Goal: Transaction & Acquisition: Purchase product/service

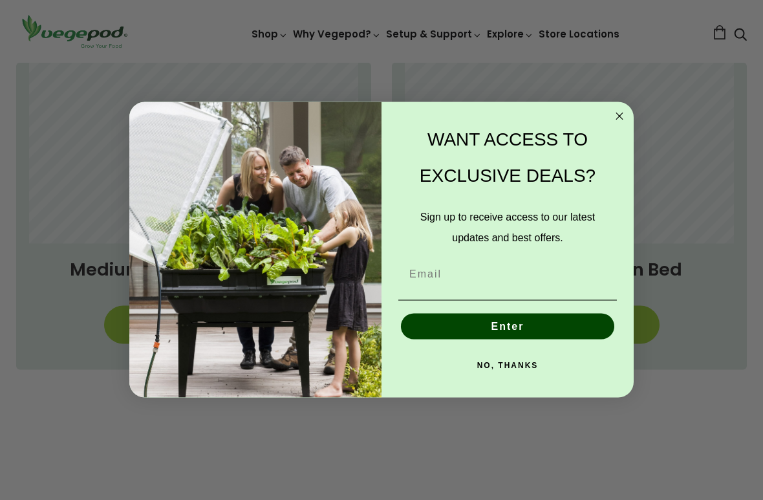
scroll to position [911, 0]
click at [416, 286] on input "Email" at bounding box center [507, 274] width 219 height 26
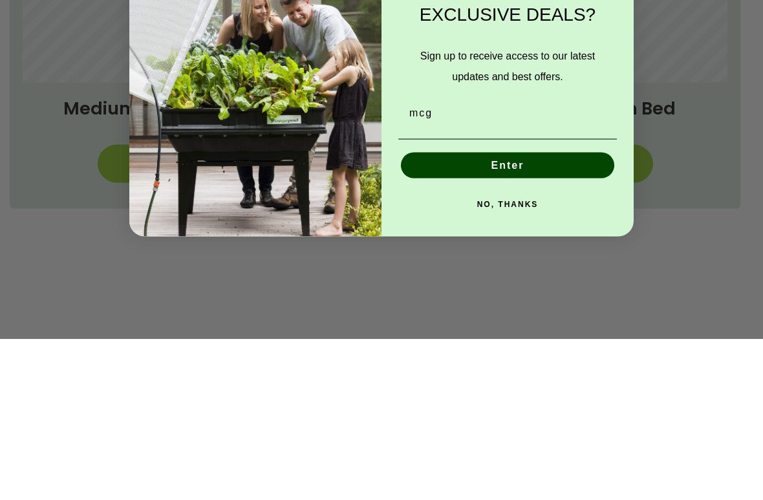
type input "mcgo"
type input "mcgowan.geri@tiscali.co.uk"
click at [572, 314] on button "Enter" at bounding box center [507, 327] width 213 height 26
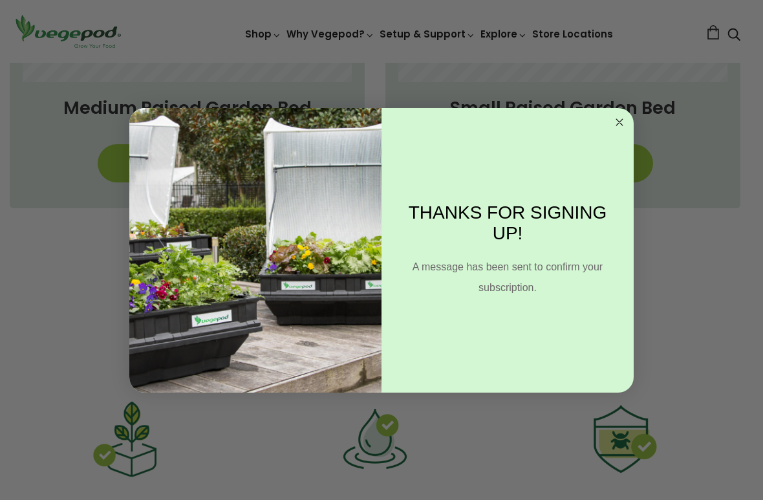
click at [623, 124] on circle "Close dialog" at bounding box center [619, 121] width 15 height 15
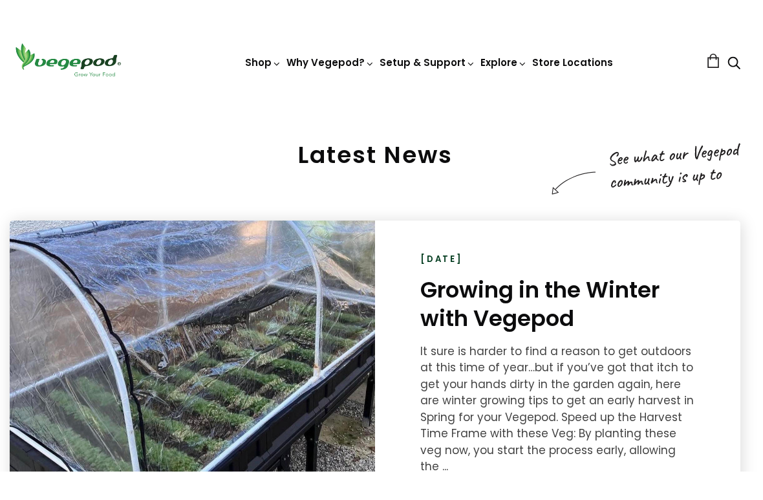
scroll to position [1695, 6]
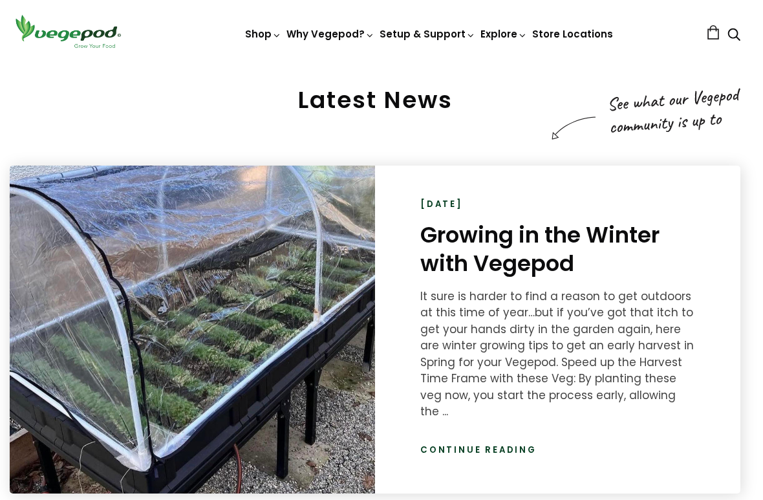
click at [565, 246] on link "Growing in the Winter with Vegepod" at bounding box center [539, 248] width 239 height 59
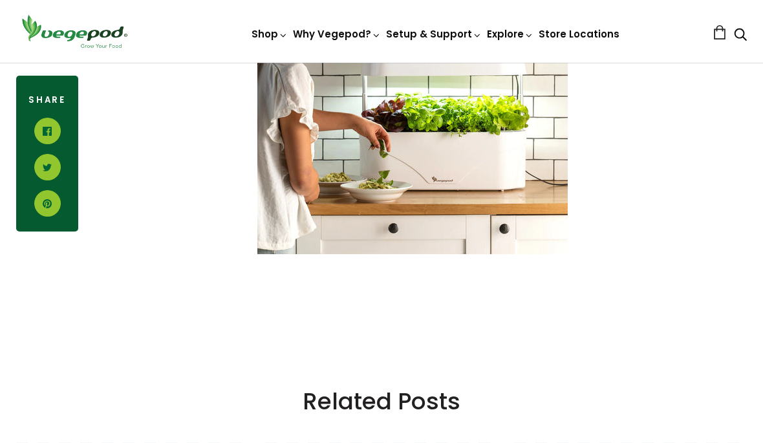
scroll to position [2564, 0]
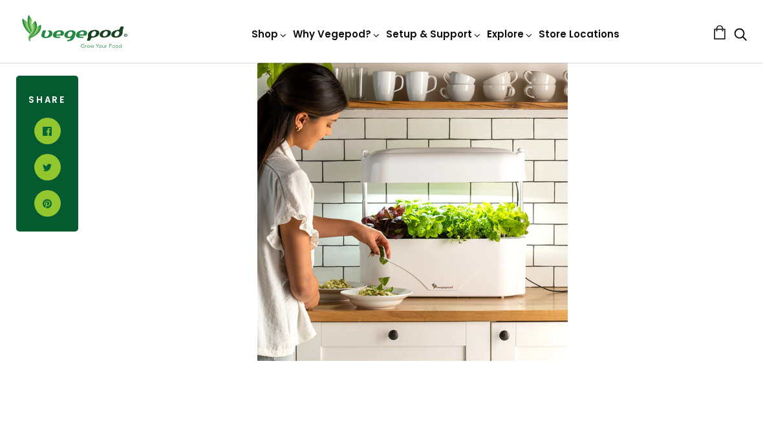
click at [509, 215] on img at bounding box center [412, 206] width 310 height 310
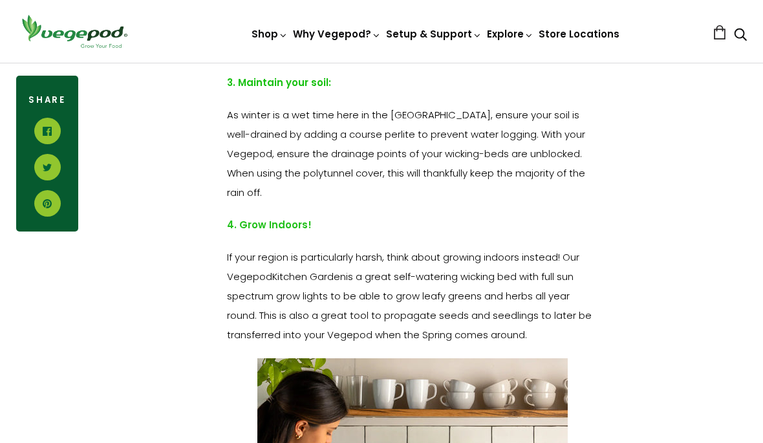
scroll to position [2252, 0]
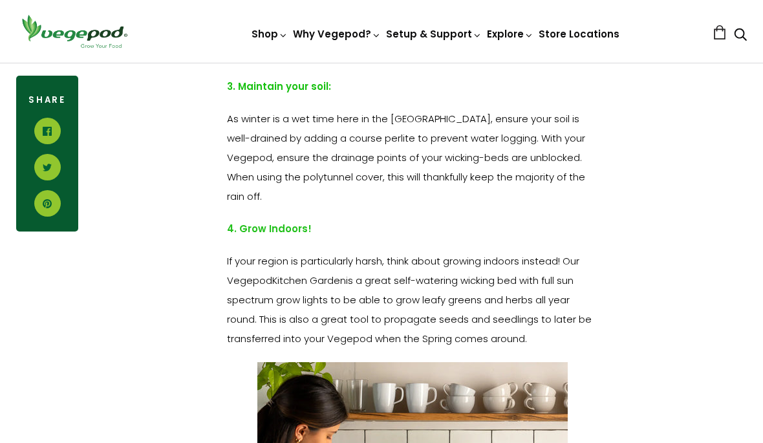
click at [294, 222] on span "4. Grow Indoors!" at bounding box center [269, 229] width 85 height 14
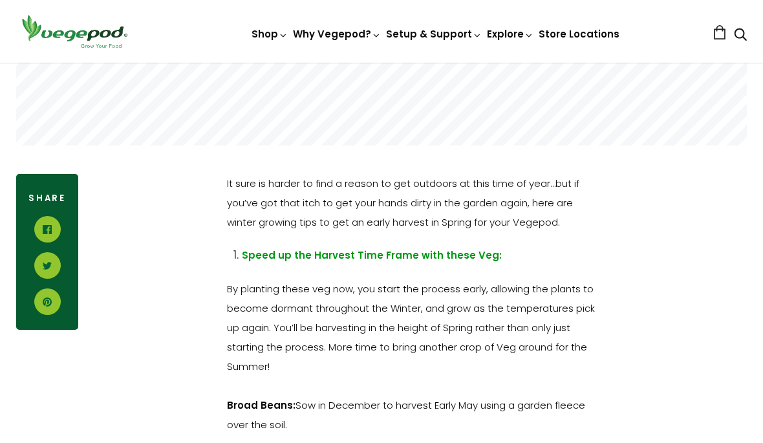
scroll to position [475, 0]
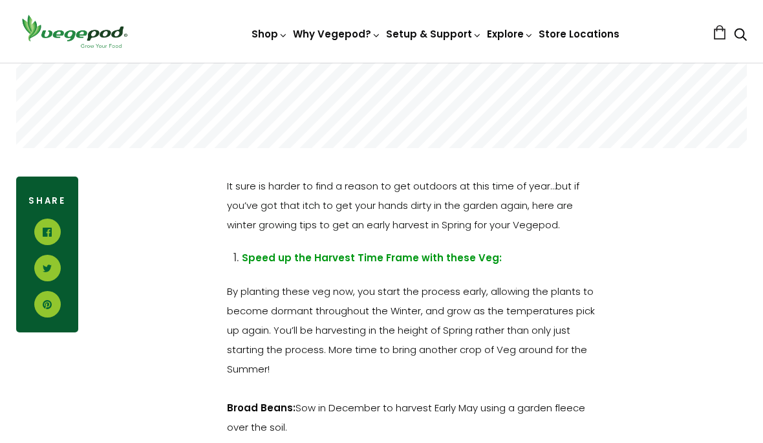
click at [454, 254] on link "Why a Vegepod is your PolyTunnel" at bounding box center [440, 253] width 305 height 33
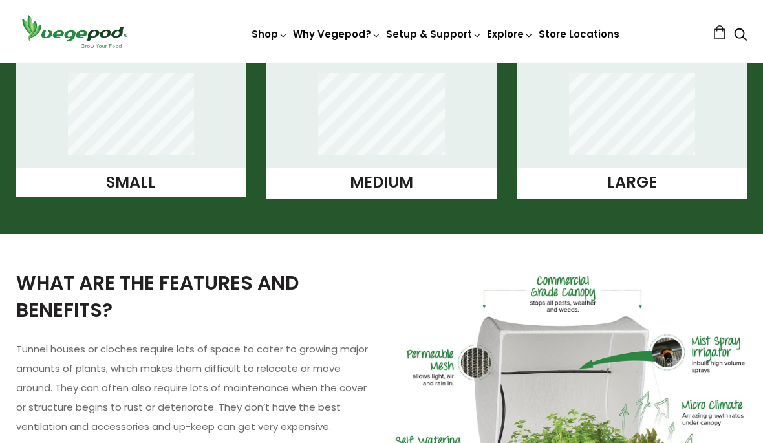
scroll to position [1030, 0]
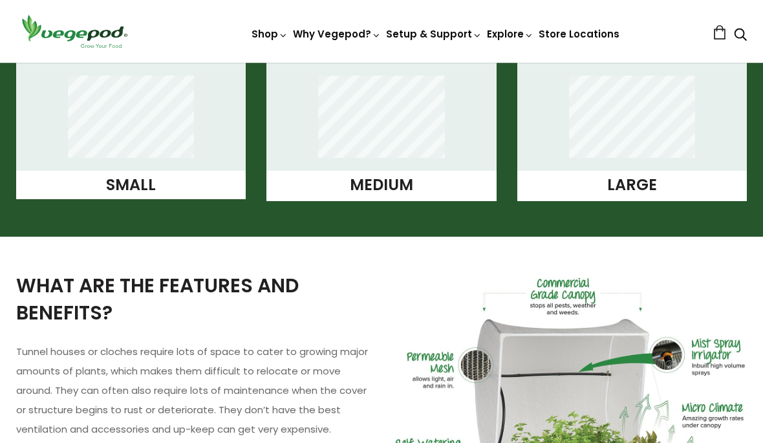
click at [658, 167] on figure at bounding box center [632, 116] width 230 height 107
click at [647, 183] on link "Large" at bounding box center [632, 184] width 50 height 21
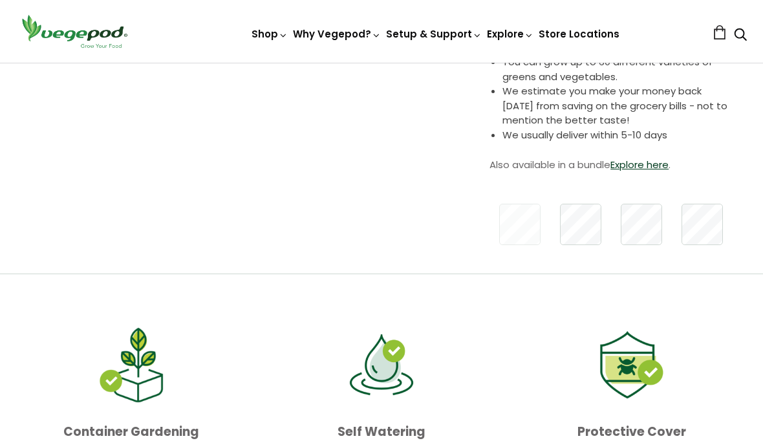
scroll to position [402, 0]
